Goal: Find contact information: Find contact information

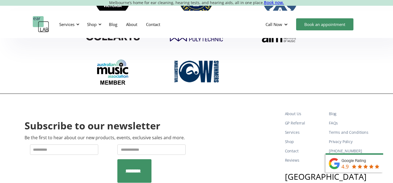
scroll to position [1798, 0]
click at [294, 146] on link "Contact" at bounding box center [305, 150] width 40 height 9
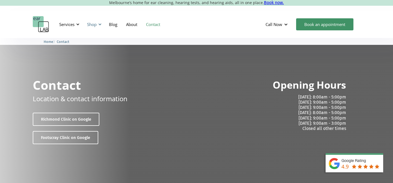
click at [97, 25] on div "Shop" at bounding box center [93, 24] width 19 height 16
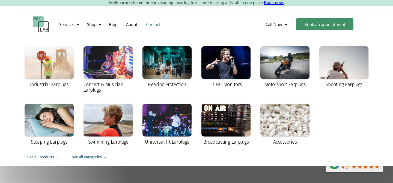
click at [84, 156] on div "See all categories" at bounding box center [87, 157] width 30 height 7
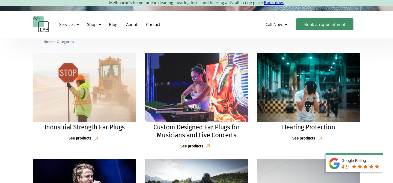
scroll to position [119, 0]
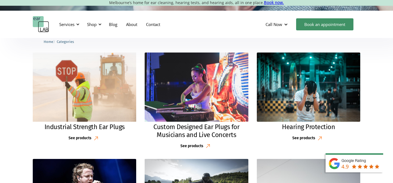
click at [100, 100] on img at bounding box center [85, 87] width 114 height 76
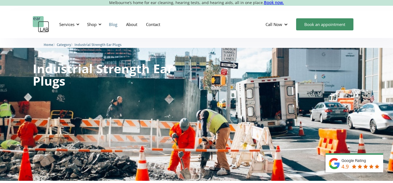
click at [116, 25] on link "Blog" at bounding box center [113, 24] width 17 height 16
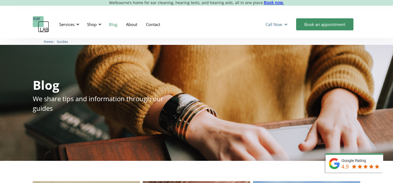
click at [288, 26] on div "Call Now" at bounding box center [277, 24] width 32 height 16
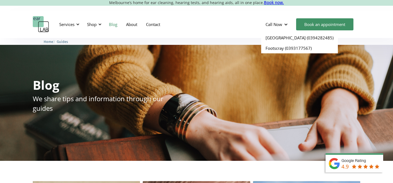
click at [255, 14] on div "Services Microsuction Unblocking your ears in the safest, fastest way possible.…" at bounding box center [196, 24] width 393 height 27
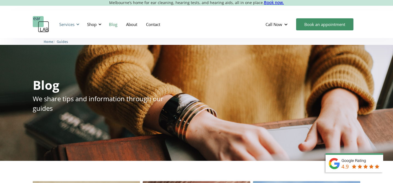
click at [79, 25] on div at bounding box center [78, 24] width 4 height 4
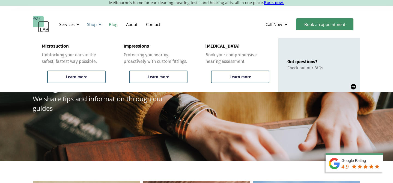
click at [100, 26] on div at bounding box center [100, 24] width 4 height 4
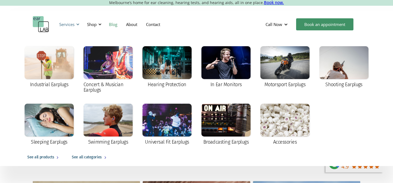
click at [78, 27] on div "Services" at bounding box center [68, 24] width 25 height 16
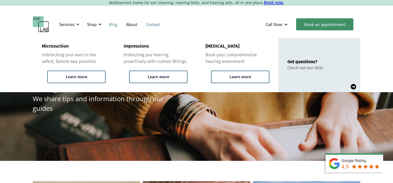
click at [147, 25] on link "Contact" at bounding box center [153, 24] width 23 height 16
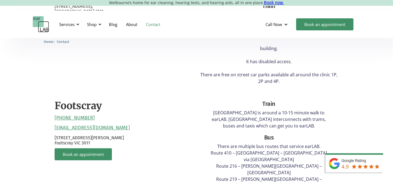
scroll to position [226, 0]
